Goal: Transaction & Acquisition: Book appointment/travel/reservation

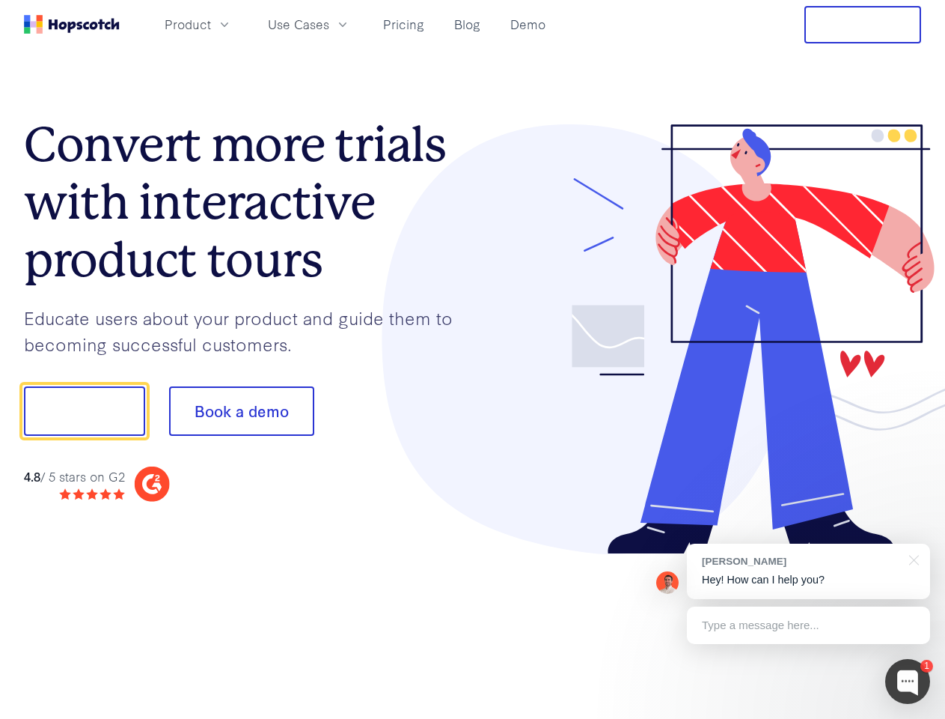
click at [473, 359] on div at bounding box center [697, 339] width 449 height 430
click at [211, 24] on span "Product" at bounding box center [188, 24] width 46 height 19
click at [329, 24] on span "Use Cases" at bounding box center [298, 24] width 61 height 19
click at [863, 25] on button "Free Trial" at bounding box center [863, 24] width 117 height 37
click at [84, 411] on button "Show me!" at bounding box center [84, 410] width 121 height 49
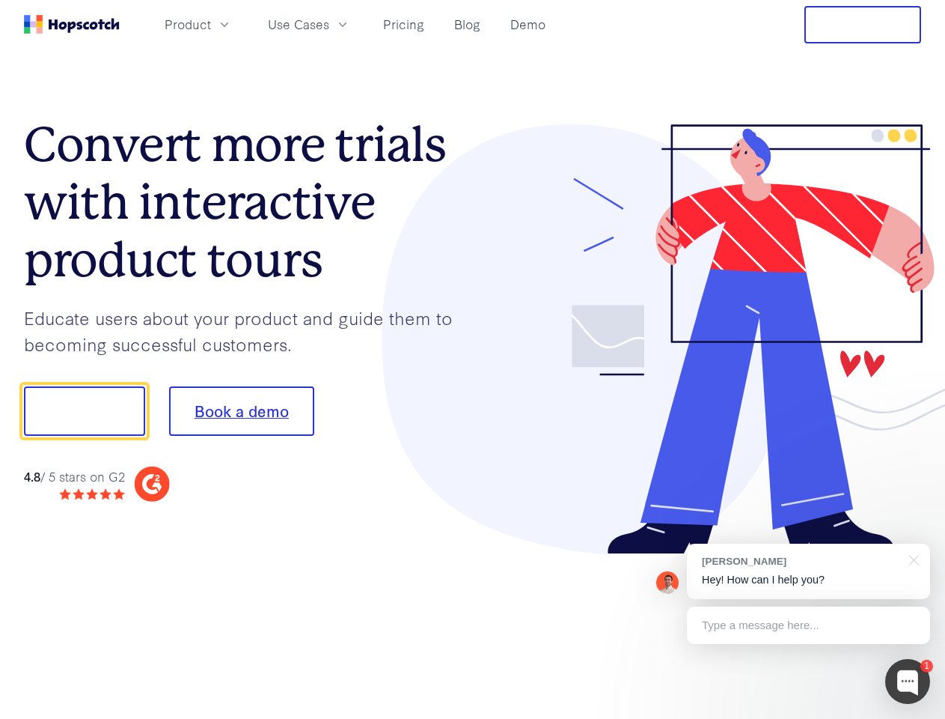
click at [241, 411] on button "Book a demo" at bounding box center [241, 410] width 145 height 49
click at [908, 681] on div at bounding box center [907, 681] width 45 height 45
click at [808, 571] on div "[PERSON_NAME] Hey! How can I help you?" at bounding box center [808, 570] width 243 height 55
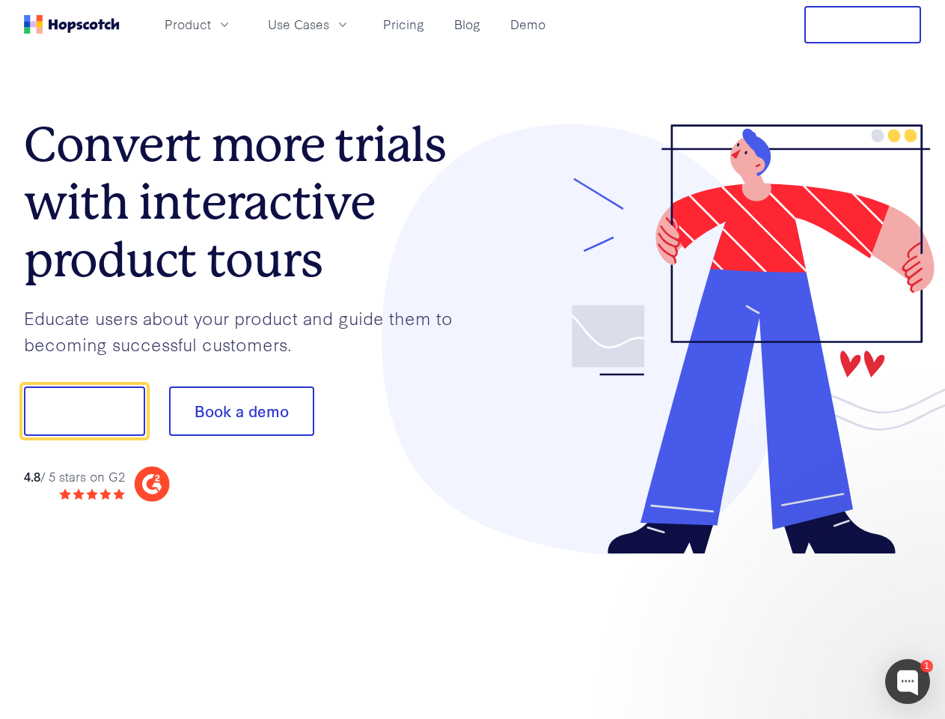
click at [912, 558] on div at bounding box center [790, 408] width 281 height 499
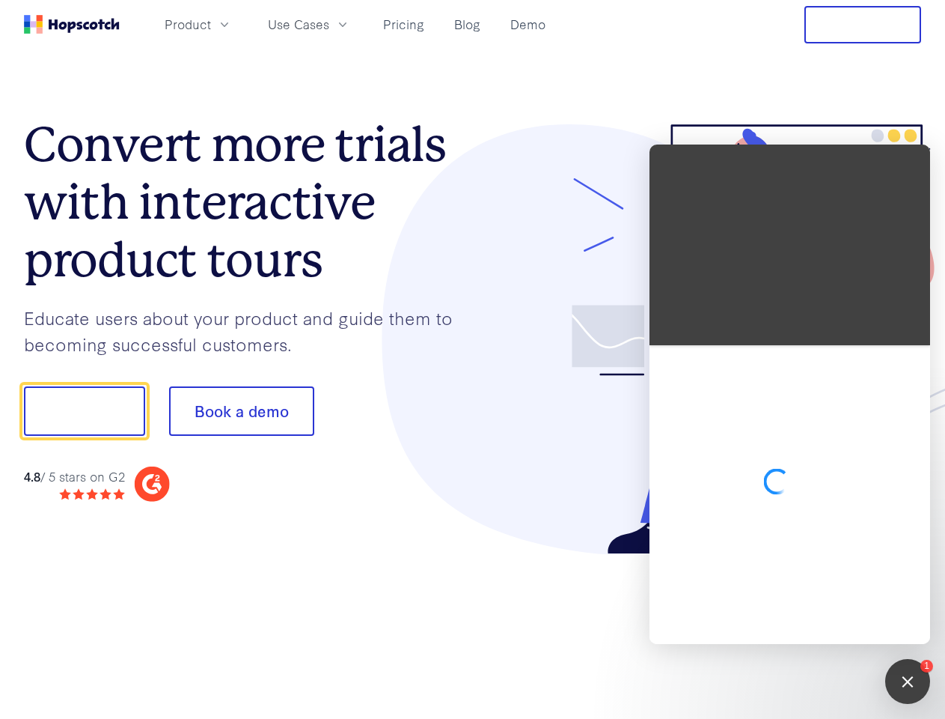
click at [808, 625] on div at bounding box center [790, 494] width 281 height 299
